Goal: Transaction & Acquisition: Purchase product/service

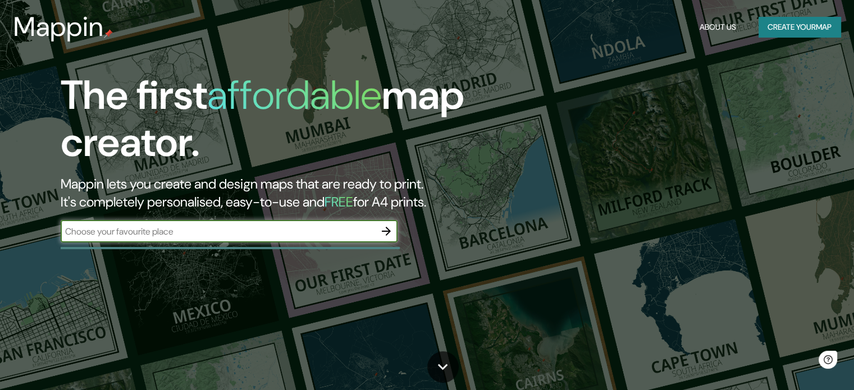
click at [310, 235] on input "text" at bounding box center [218, 231] width 314 height 13
type input "[GEOGRAPHIC_DATA]"
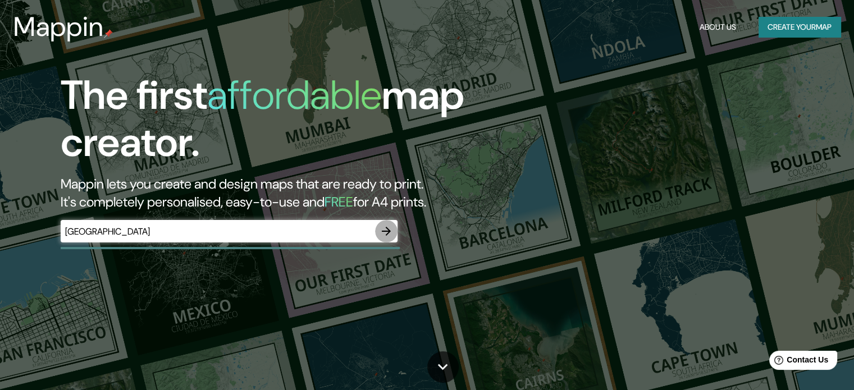
click at [385, 227] on icon "button" at bounding box center [385, 231] width 13 height 13
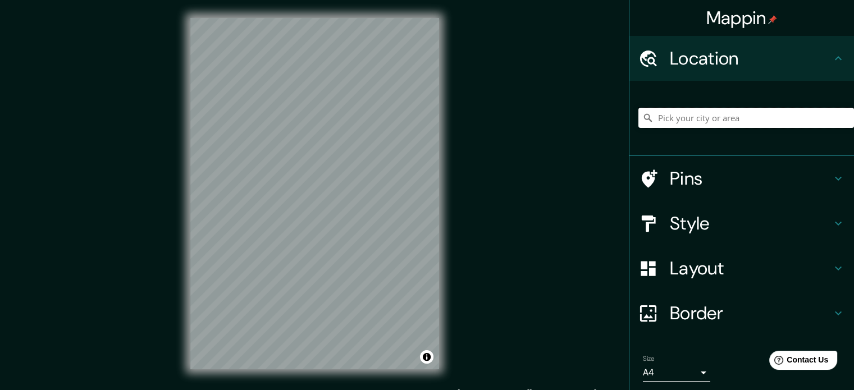
click at [668, 114] on input "Pick your city or area" at bounding box center [746, 118] width 216 height 20
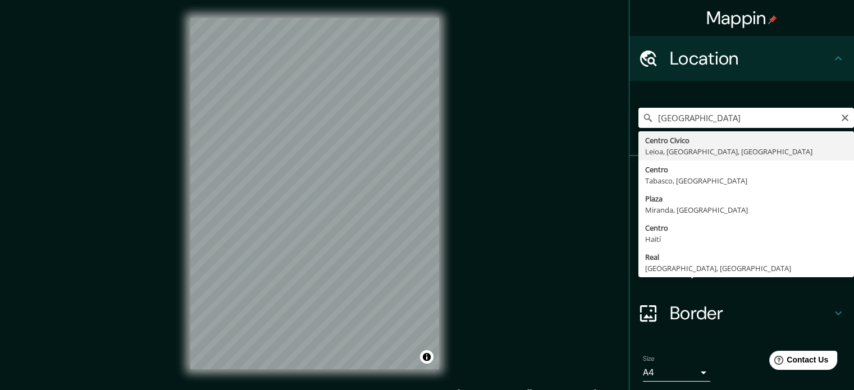
click at [770, 119] on input "[GEOGRAPHIC_DATA]" at bounding box center [746, 118] width 216 height 20
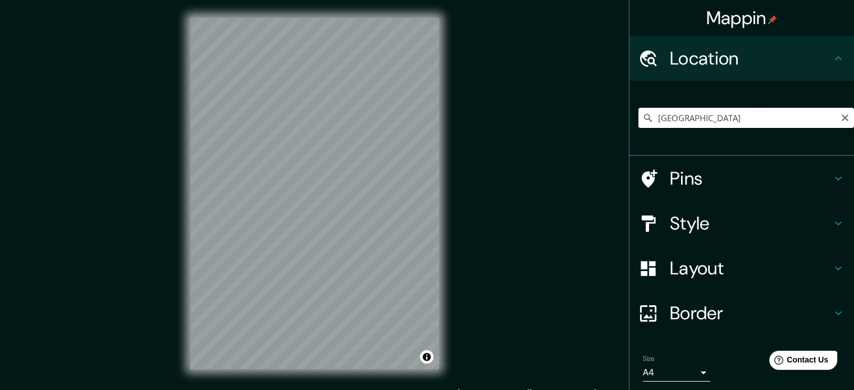
click at [698, 120] on input "[GEOGRAPHIC_DATA]" at bounding box center [746, 118] width 216 height 20
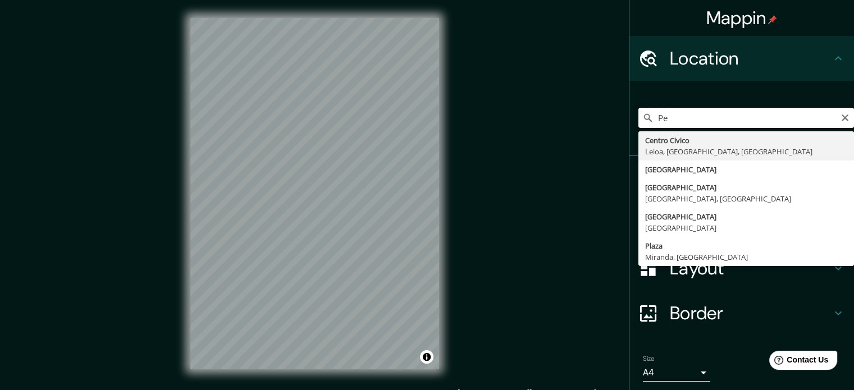
type input "P"
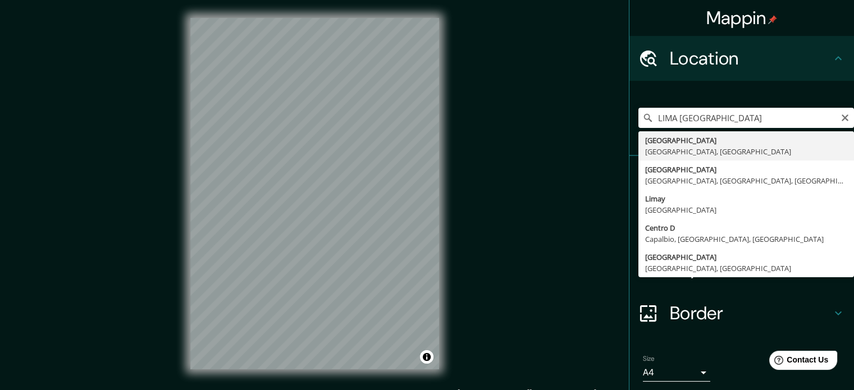
type input "[GEOGRAPHIC_DATA], [GEOGRAPHIC_DATA], [GEOGRAPHIC_DATA]"
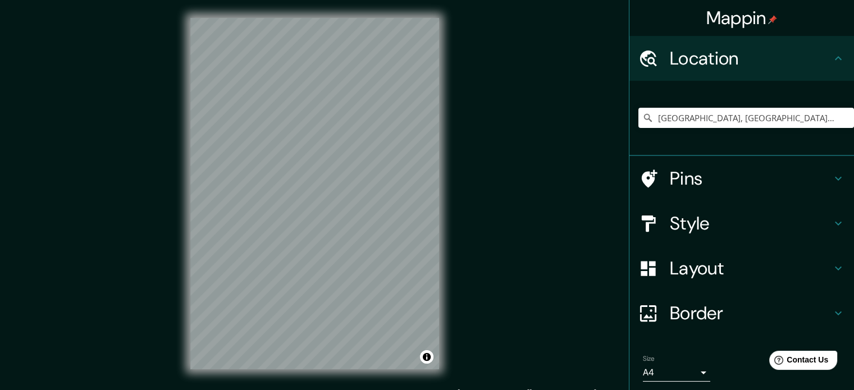
click at [679, 219] on h4 "Style" at bounding box center [751, 223] width 162 height 22
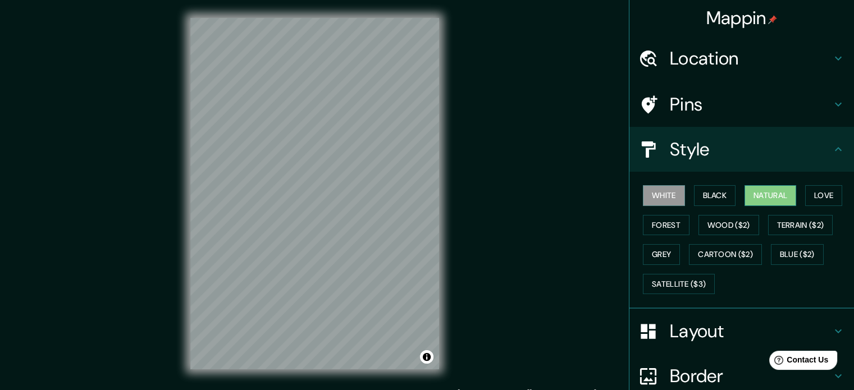
click at [766, 195] on button "Natural" at bounding box center [770, 195] width 52 height 21
click at [658, 189] on button "White" at bounding box center [664, 195] width 42 height 21
click at [771, 193] on button "Natural" at bounding box center [770, 195] width 52 height 21
click at [726, 225] on button "Wood ($2)" at bounding box center [728, 225] width 61 height 21
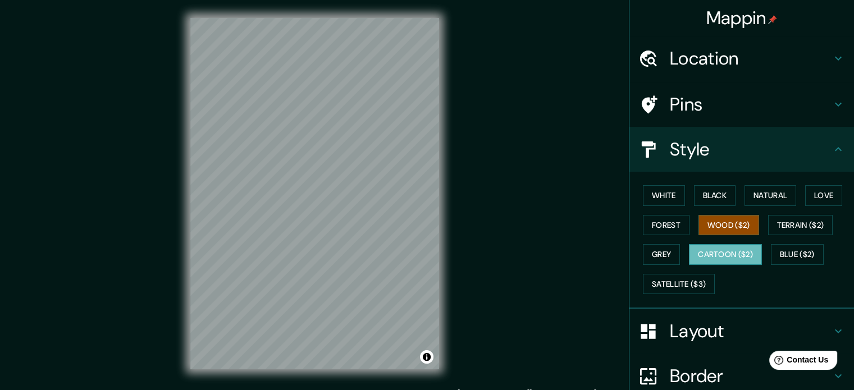
click at [708, 244] on button "Cartoon ($2)" at bounding box center [725, 254] width 73 height 21
click at [659, 251] on button "Grey" at bounding box center [661, 254] width 37 height 21
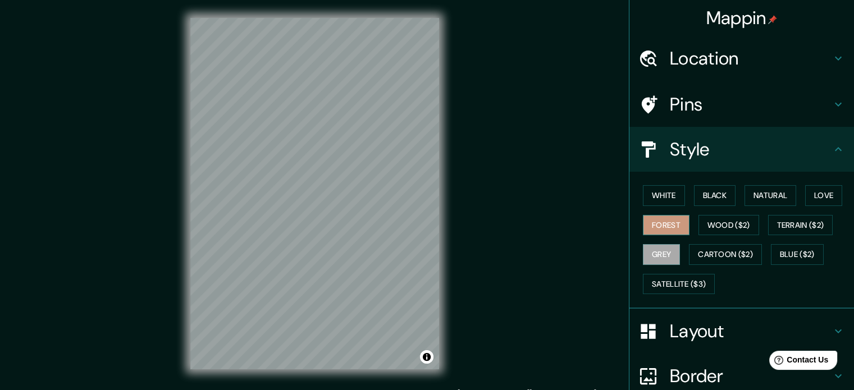
click at [662, 227] on button "Forest" at bounding box center [666, 225] width 47 height 21
click at [810, 199] on button "Love" at bounding box center [823, 195] width 37 height 21
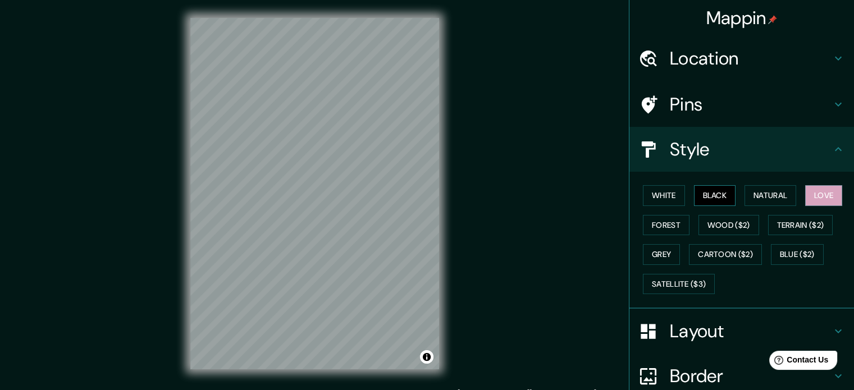
click at [715, 195] on button "Black" at bounding box center [715, 195] width 42 height 21
click at [661, 200] on button "White" at bounding box center [664, 195] width 42 height 21
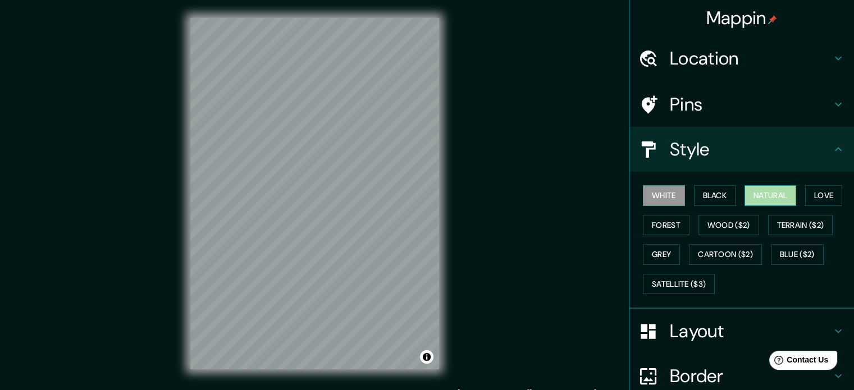
click at [778, 195] on button "Natural" at bounding box center [770, 195] width 52 height 21
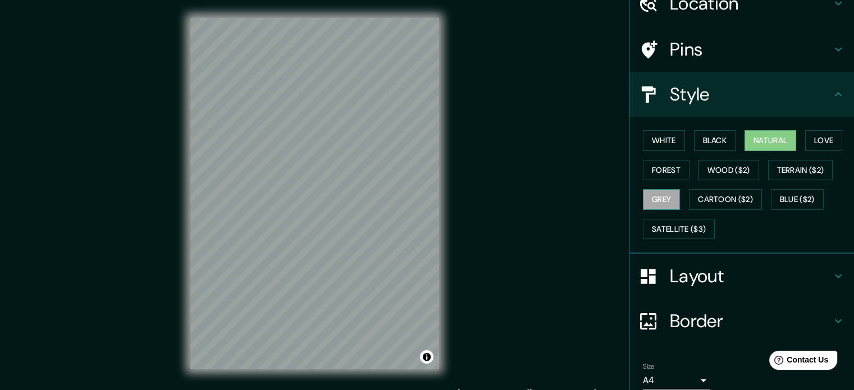
scroll to position [100, 0]
